Goal: Task Accomplishment & Management: Manage account settings

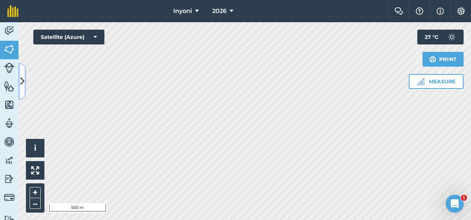
click at [23, 78] on icon at bounding box center [22, 81] width 4 height 13
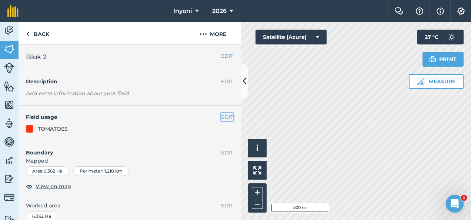
click at [224, 116] on button "EDIT" at bounding box center [227, 117] width 12 height 8
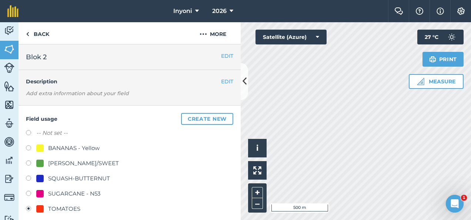
click at [77, 150] on div "BANANAS - Yellow" at bounding box center [73, 148] width 51 height 9
radio input "true"
radio input "false"
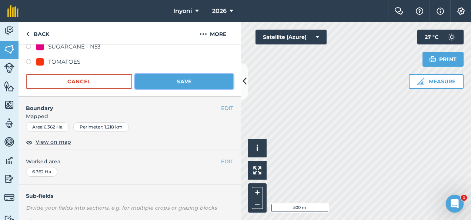
click at [175, 80] on button "Save" at bounding box center [184, 81] width 98 height 15
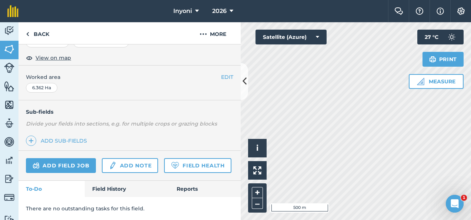
scroll to position [147, 0]
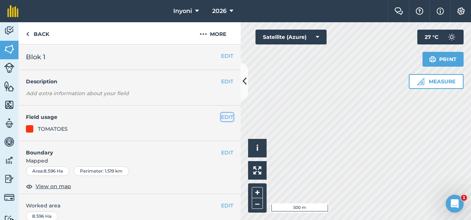
click at [221, 116] on button "EDIT" at bounding box center [227, 117] width 12 height 8
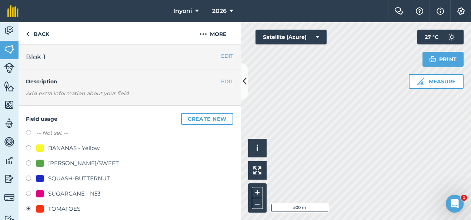
click at [28, 148] on label at bounding box center [31, 148] width 10 height 7
radio input "true"
radio input "false"
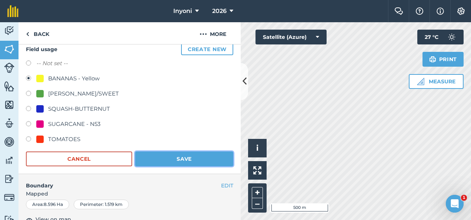
click at [168, 154] on button "Save" at bounding box center [184, 158] width 98 height 15
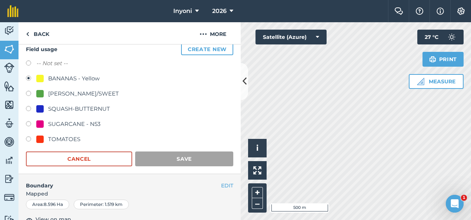
scroll to position [69, 0]
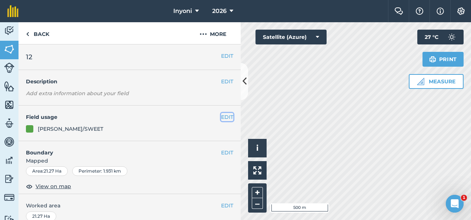
click at [221, 116] on button "EDIT" at bounding box center [227, 117] width 12 height 8
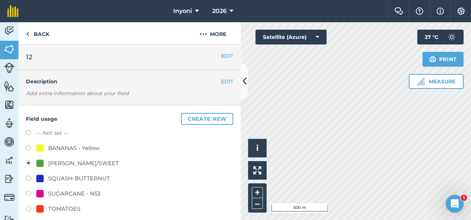
click at [29, 146] on label at bounding box center [31, 148] width 10 height 7
radio input "true"
radio input "false"
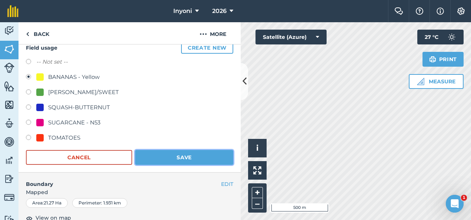
click at [178, 156] on button "Save" at bounding box center [184, 157] width 98 height 15
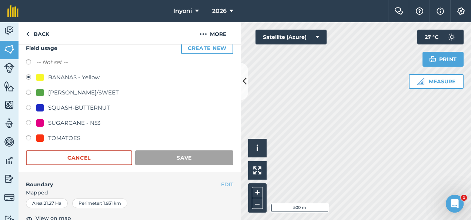
scroll to position [70, 0]
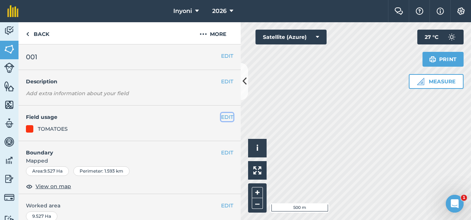
click at [221, 117] on button "EDIT" at bounding box center [227, 117] width 12 height 8
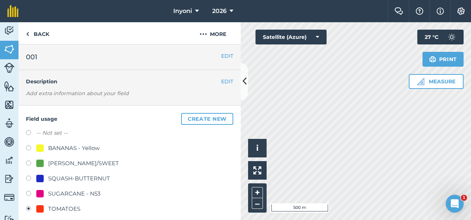
click at [27, 147] on label at bounding box center [31, 148] width 10 height 7
radio input "true"
radio input "false"
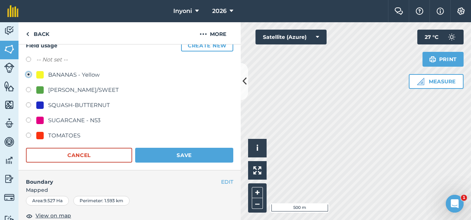
scroll to position [74, 0]
click at [153, 152] on button "Save" at bounding box center [184, 154] width 98 height 15
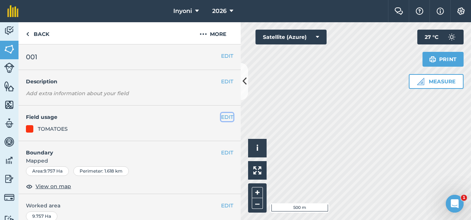
click at [221, 116] on button "EDIT" at bounding box center [227, 117] width 12 height 8
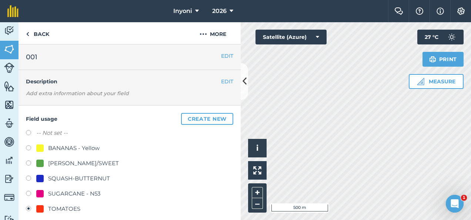
click at [72, 147] on div "BANANAS - Yellow" at bounding box center [73, 148] width 51 height 9
radio input "true"
radio input "false"
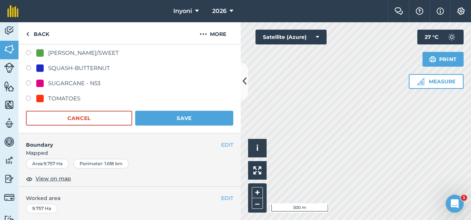
scroll to position [111, 0]
click at [169, 118] on button "Save" at bounding box center [184, 117] width 98 height 15
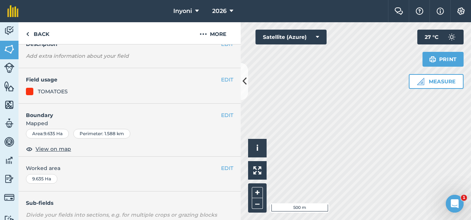
scroll to position [37, 0]
click at [221, 78] on button "EDIT" at bounding box center [227, 80] width 12 height 8
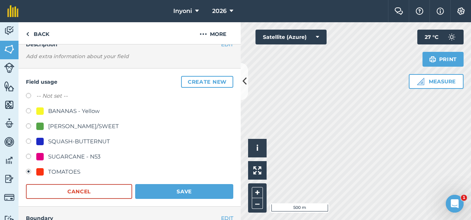
click at [70, 109] on div "BANANAS - Yellow" at bounding box center [73, 111] width 51 height 9
radio input "true"
radio input "false"
click at [168, 189] on button "Save" at bounding box center [184, 191] width 98 height 15
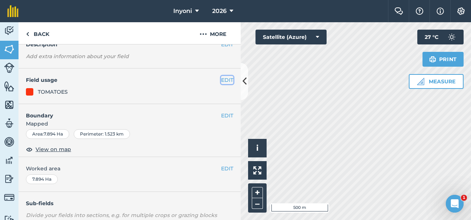
click at [221, 78] on button "EDIT" at bounding box center [227, 80] width 12 height 8
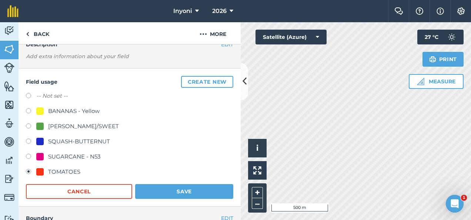
click at [28, 111] on label at bounding box center [31, 111] width 10 height 7
radio input "true"
radio input "false"
click at [173, 190] on button "Save" at bounding box center [184, 191] width 98 height 15
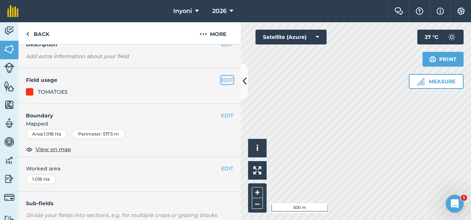
click at [222, 80] on button "EDIT" at bounding box center [227, 80] width 12 height 8
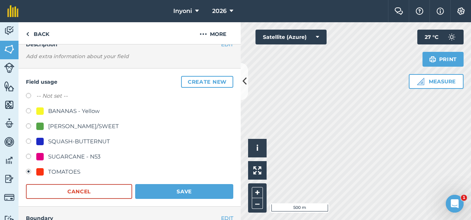
click at [30, 110] on label at bounding box center [31, 111] width 10 height 7
radio input "true"
radio input "false"
click at [176, 191] on button "Save" at bounding box center [184, 191] width 98 height 15
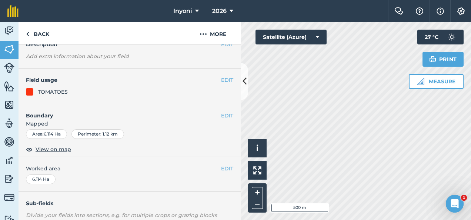
click at [222, 79] on button "EDIT" at bounding box center [227, 80] width 12 height 8
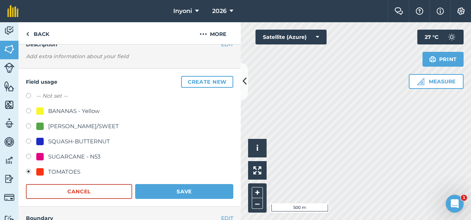
click at [29, 110] on label at bounding box center [31, 111] width 10 height 7
radio input "true"
radio input "false"
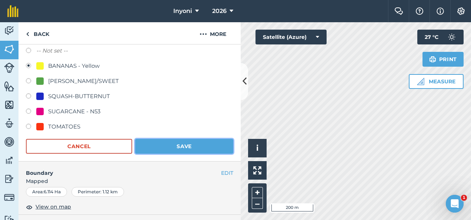
click at [187, 143] on button "Save" at bounding box center [184, 146] width 98 height 15
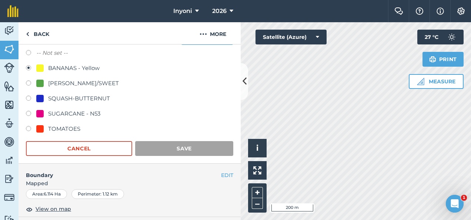
scroll to position [80, 0]
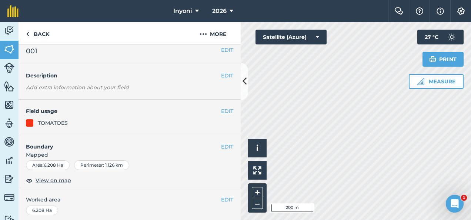
scroll to position [6, 0]
click at [221, 109] on button "EDIT" at bounding box center [227, 111] width 12 height 8
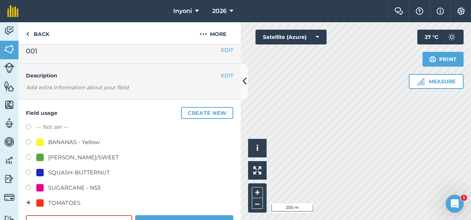
click at [29, 142] on label at bounding box center [31, 142] width 10 height 7
radio input "true"
radio input "false"
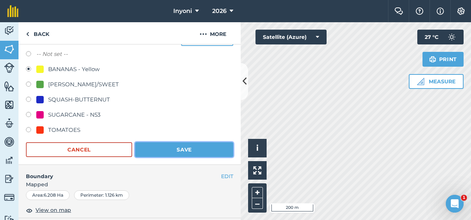
click at [182, 147] on button "Save" at bounding box center [184, 149] width 98 height 15
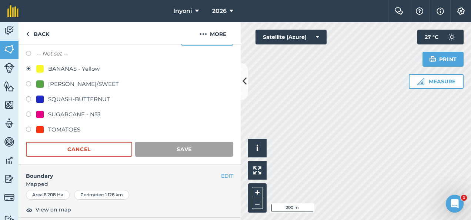
scroll to position [80, 0]
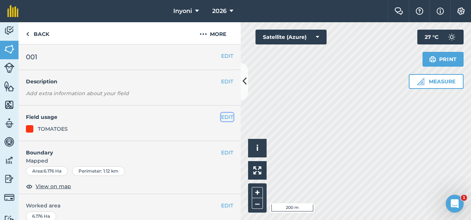
click at [222, 117] on button "EDIT" at bounding box center [227, 117] width 12 height 8
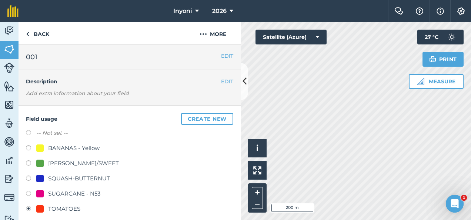
click at [29, 147] on label at bounding box center [31, 148] width 10 height 7
radio input "true"
radio input "false"
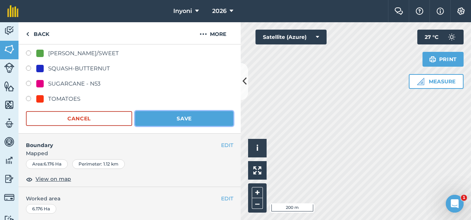
click at [177, 116] on button "Save" at bounding box center [184, 118] width 98 height 15
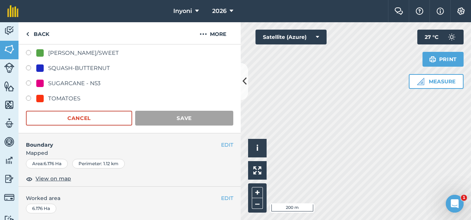
scroll to position [111, 0]
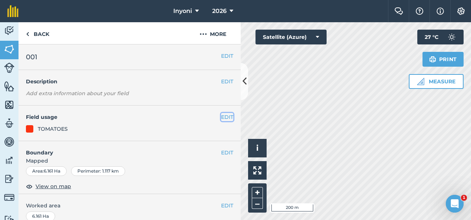
click at [221, 116] on button "EDIT" at bounding box center [227, 117] width 12 height 8
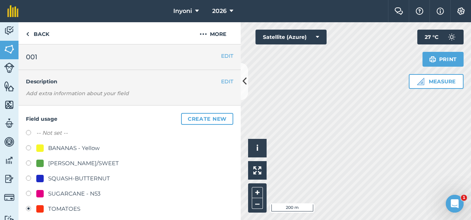
click at [56, 147] on div "BANANAS - Yellow" at bounding box center [73, 148] width 51 height 9
radio input "true"
radio input "false"
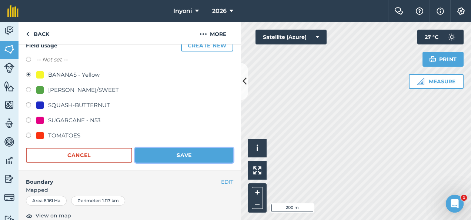
click at [164, 157] on button "Save" at bounding box center [184, 155] width 98 height 15
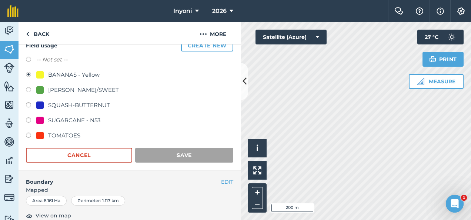
scroll to position [74, 0]
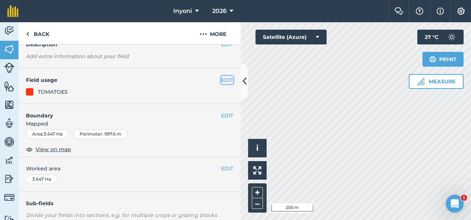
click at [222, 77] on button "EDIT" at bounding box center [227, 80] width 12 height 8
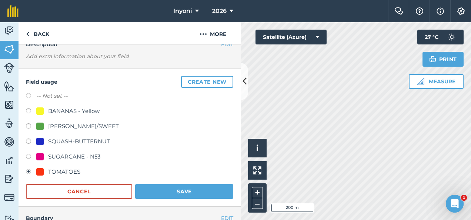
scroll to position [37, 0]
click at [64, 110] on div "BANANAS - Yellow" at bounding box center [73, 111] width 51 height 9
radio input "true"
radio input "false"
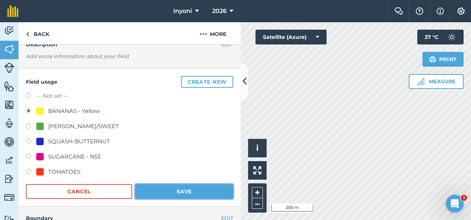
click at [154, 188] on button "Save" at bounding box center [184, 191] width 98 height 15
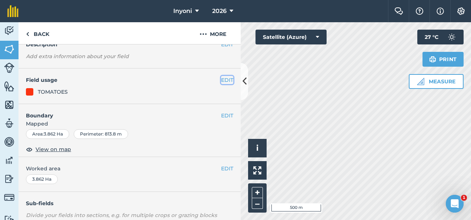
click at [221, 78] on button "EDIT" at bounding box center [227, 80] width 12 height 8
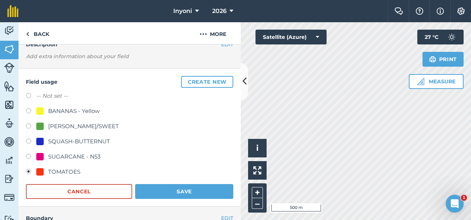
click at [61, 111] on div "BANANAS - Yellow" at bounding box center [73, 111] width 51 height 9
radio input "true"
radio input "false"
click at [158, 189] on button "Save" at bounding box center [184, 191] width 98 height 15
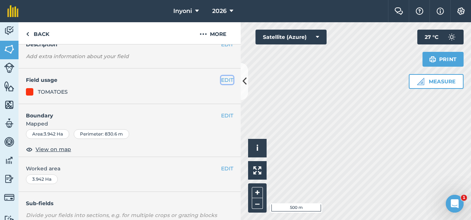
click at [223, 79] on button "EDIT" at bounding box center [227, 80] width 12 height 8
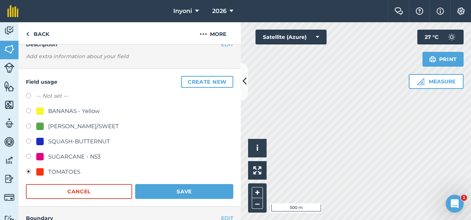
click at [62, 109] on div "BANANAS - Yellow" at bounding box center [73, 111] width 51 height 9
radio input "true"
radio input "false"
click at [181, 193] on button "Save" at bounding box center [184, 191] width 98 height 15
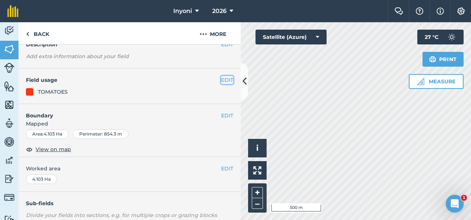
click at [221, 78] on button "EDIT" at bounding box center [227, 80] width 12 height 8
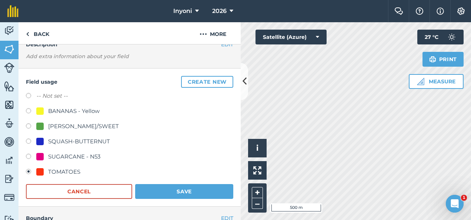
click at [73, 109] on div "BANANAS - Yellow" at bounding box center [73, 111] width 51 height 9
radio input "true"
radio input "false"
click at [184, 187] on button "Save" at bounding box center [184, 191] width 98 height 15
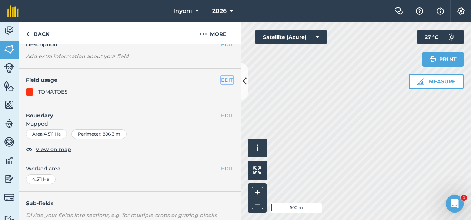
click at [223, 80] on button "EDIT" at bounding box center [227, 80] width 12 height 8
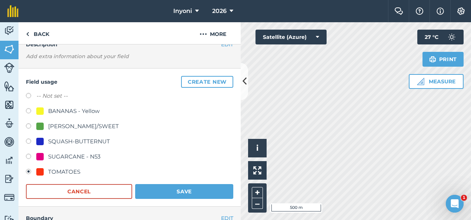
click at [57, 111] on div "BANANAS - Yellow" at bounding box center [73, 111] width 51 height 9
radio input "true"
radio input "false"
click at [158, 193] on button "Save" at bounding box center [184, 191] width 98 height 15
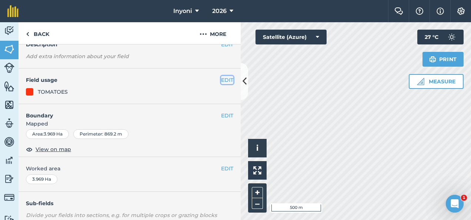
click at [221, 78] on button "EDIT" at bounding box center [227, 80] width 12 height 8
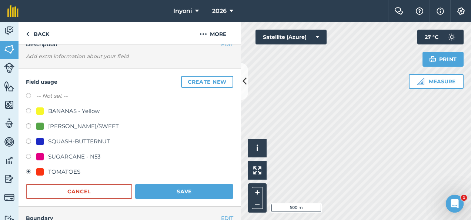
click at [67, 109] on div "BANANAS - Yellow" at bounding box center [73, 111] width 51 height 9
radio input "true"
radio input "false"
click at [164, 193] on button "Save" at bounding box center [184, 191] width 98 height 15
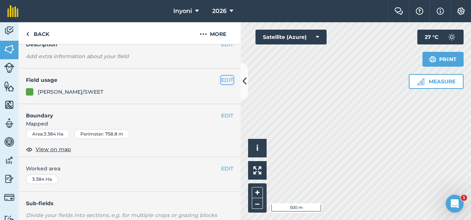
click at [224, 78] on button "EDIT" at bounding box center [227, 80] width 12 height 8
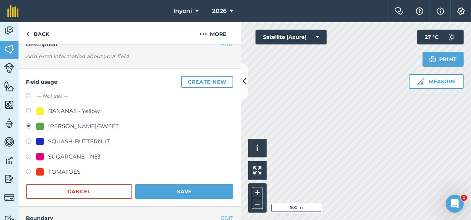
click at [68, 156] on div "SUGARCANE - N53" at bounding box center [74, 156] width 52 height 9
radio input "true"
radio input "false"
click at [163, 190] on button "Save" at bounding box center [184, 191] width 98 height 15
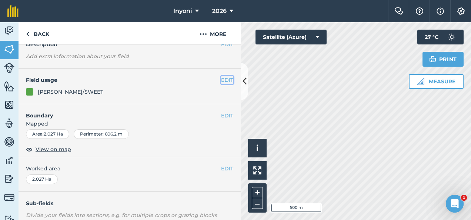
click at [221, 78] on button "EDIT" at bounding box center [227, 80] width 12 height 8
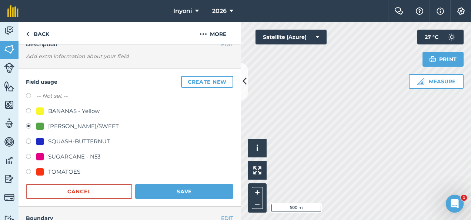
click at [71, 156] on div "SUGARCANE - N53" at bounding box center [74, 156] width 52 height 9
radio input "true"
radio input "false"
click at [180, 190] on button "Save" at bounding box center [184, 191] width 98 height 15
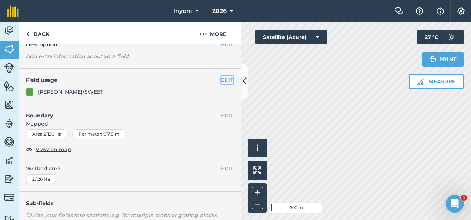
click at [221, 81] on button "EDIT" at bounding box center [227, 80] width 12 height 8
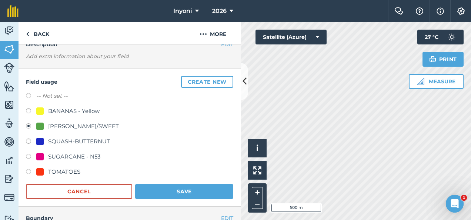
click at [66, 157] on div "SUGARCANE - N53" at bounding box center [74, 156] width 52 height 9
radio input "true"
radio input "false"
click at [150, 191] on button "Save" at bounding box center [184, 191] width 98 height 15
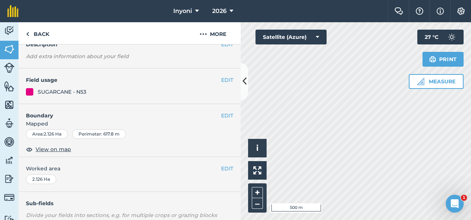
click at [240, 130] on div "Activity Fields Livestock Features Maps Team Vehicles Data Reporting Billing Tu…" at bounding box center [235, 121] width 471 height 198
click at [221, 78] on button "EDIT" at bounding box center [227, 80] width 12 height 8
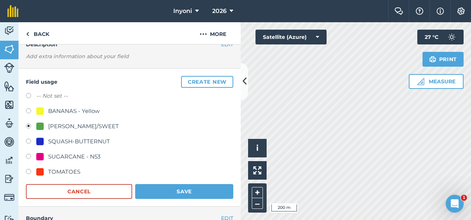
click at [69, 157] on div "SUGARCANE - N53" at bounding box center [74, 156] width 52 height 9
radio input "true"
radio input "false"
click at [163, 192] on button "Save" at bounding box center [184, 191] width 98 height 15
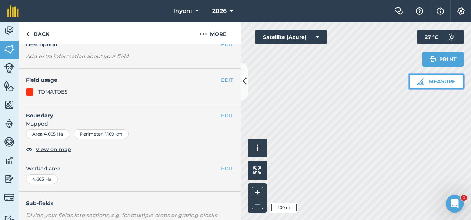
click at [439, 81] on button "Measure" at bounding box center [436, 81] width 55 height 15
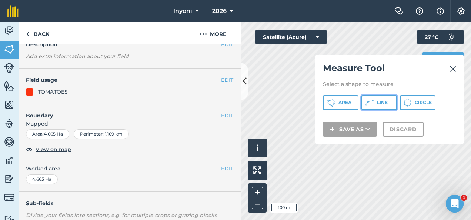
click at [382, 101] on span "Line" at bounding box center [382, 103] width 11 height 6
click at [452, 69] on img at bounding box center [452, 68] width 7 height 9
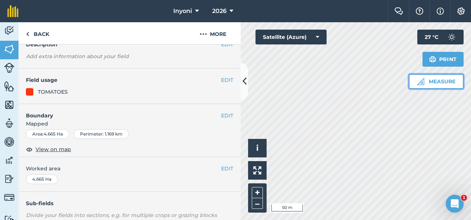
click at [444, 81] on button "Measure" at bounding box center [436, 81] width 55 height 15
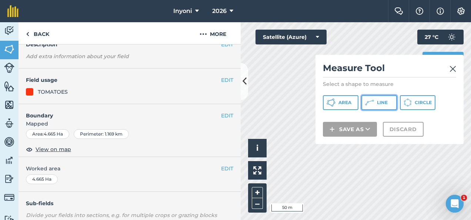
click at [384, 101] on span "Line" at bounding box center [382, 103] width 11 height 6
click at [452, 68] on img at bounding box center [452, 68] width 7 height 9
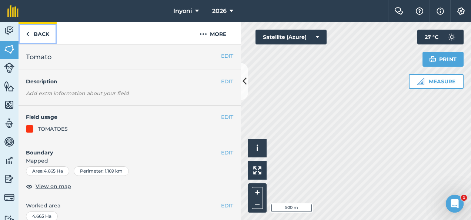
click at [41, 33] on link "Back" at bounding box center [38, 33] width 38 height 22
click at [8, 49] on img at bounding box center [9, 49] width 10 height 11
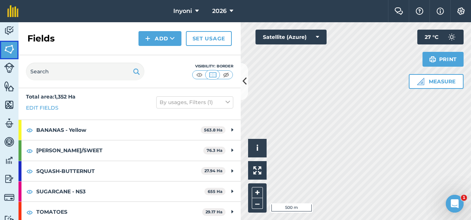
scroll to position [4, 0]
